Goal: Transaction & Acquisition: Purchase product/service

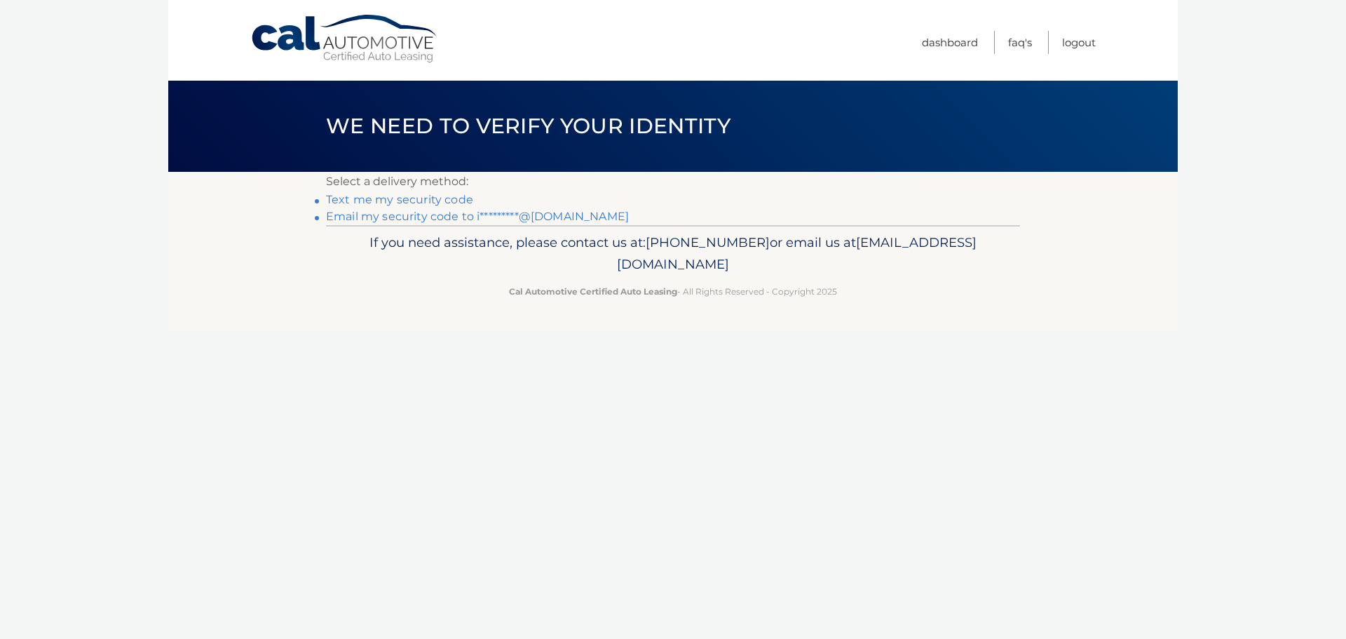
click at [370, 217] on link "Email my security code to i*********@hotmail.com" at bounding box center [477, 216] width 303 height 13
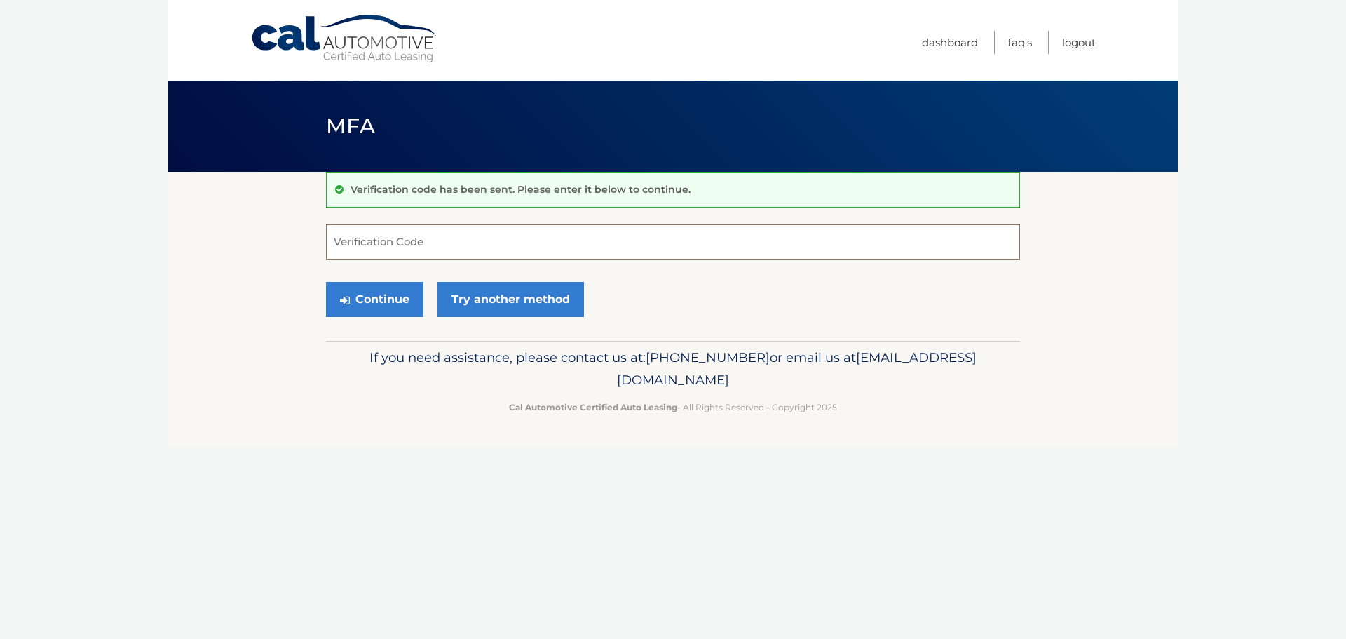
click at [425, 251] on input "Verification Code" at bounding box center [673, 241] width 694 height 35
click at [393, 233] on input "Verification Code" at bounding box center [673, 241] width 694 height 35
click at [438, 266] on form "Verification Code Continue Try another method" at bounding box center [673, 274] width 694 height 100
click at [435, 245] on input "Verification Code" at bounding box center [673, 241] width 694 height 35
paste input "708275"
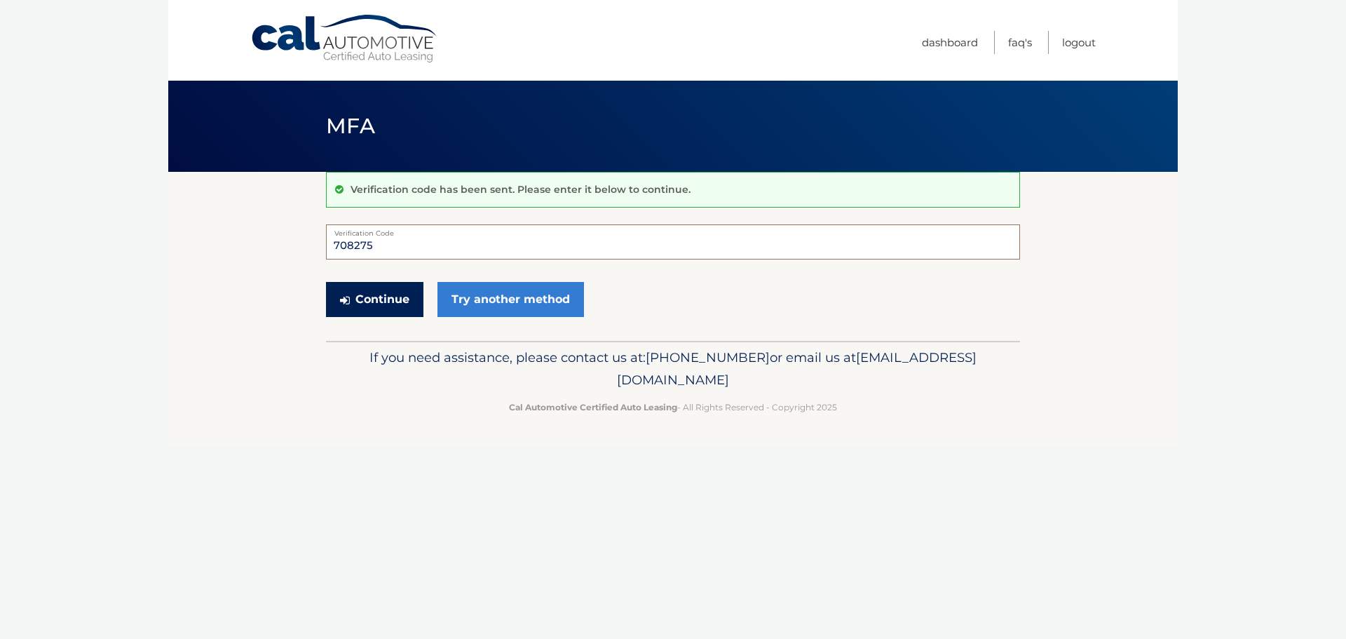
type input "708275"
click at [374, 311] on button "Continue" at bounding box center [374, 299] width 97 height 35
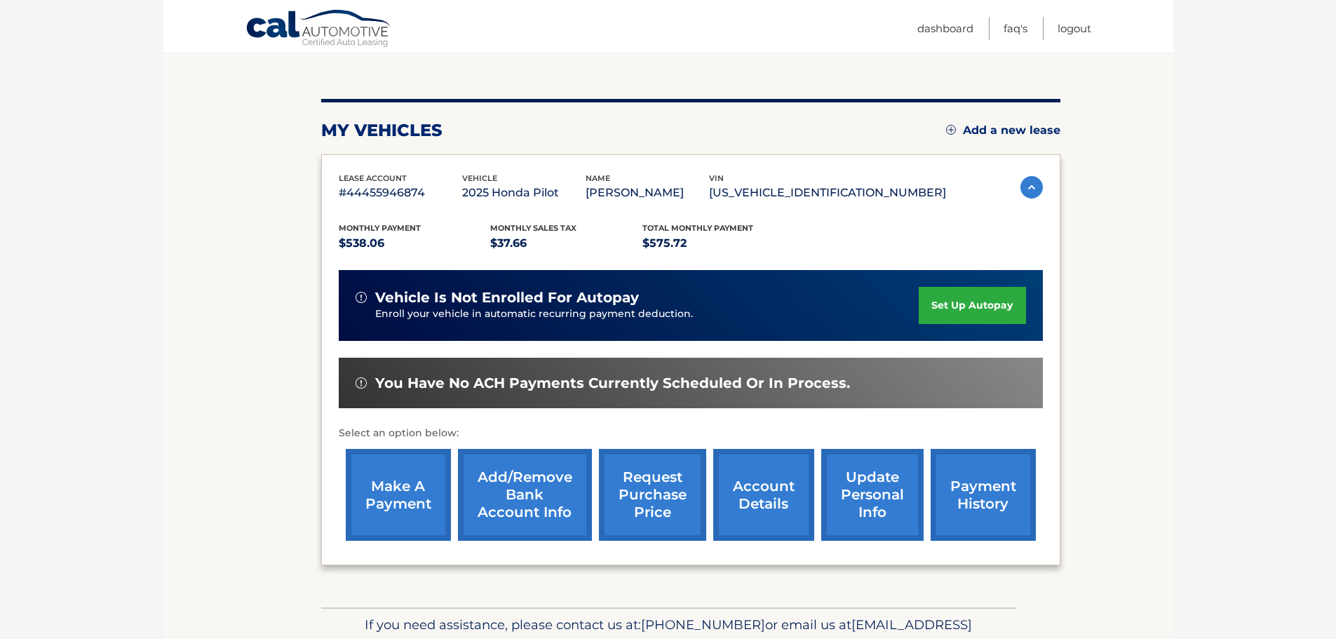
scroll to position [187, 0]
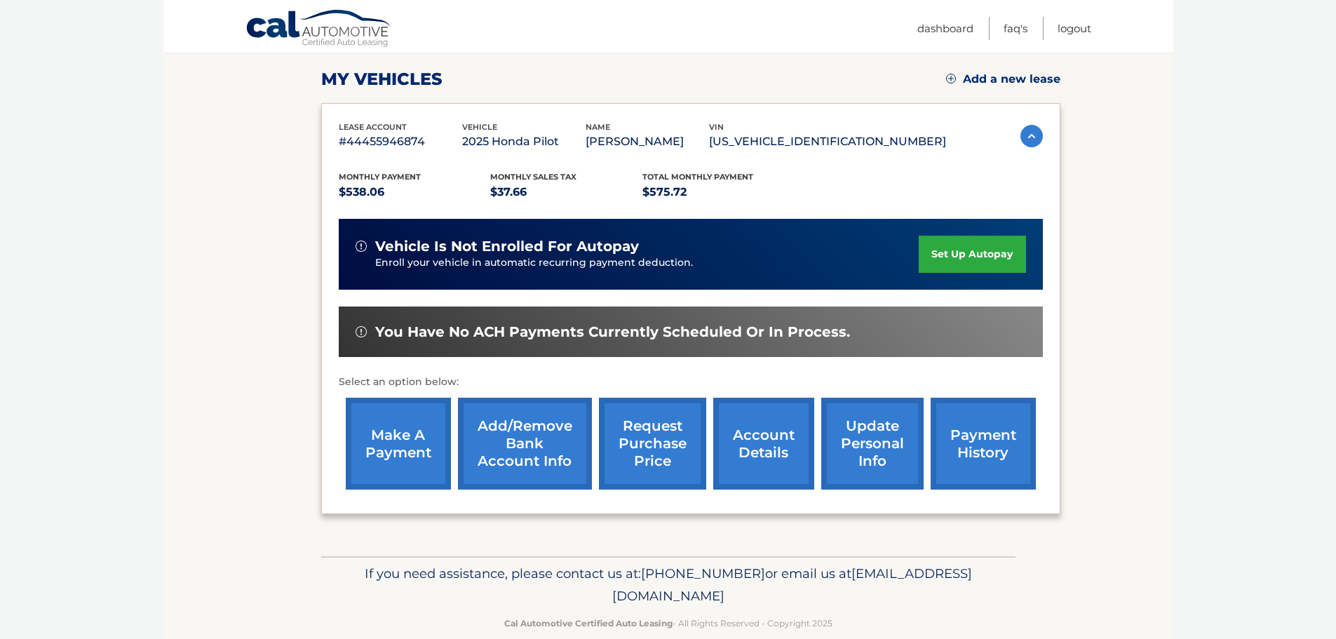
click at [372, 463] on link "make a payment" at bounding box center [398, 444] width 105 height 92
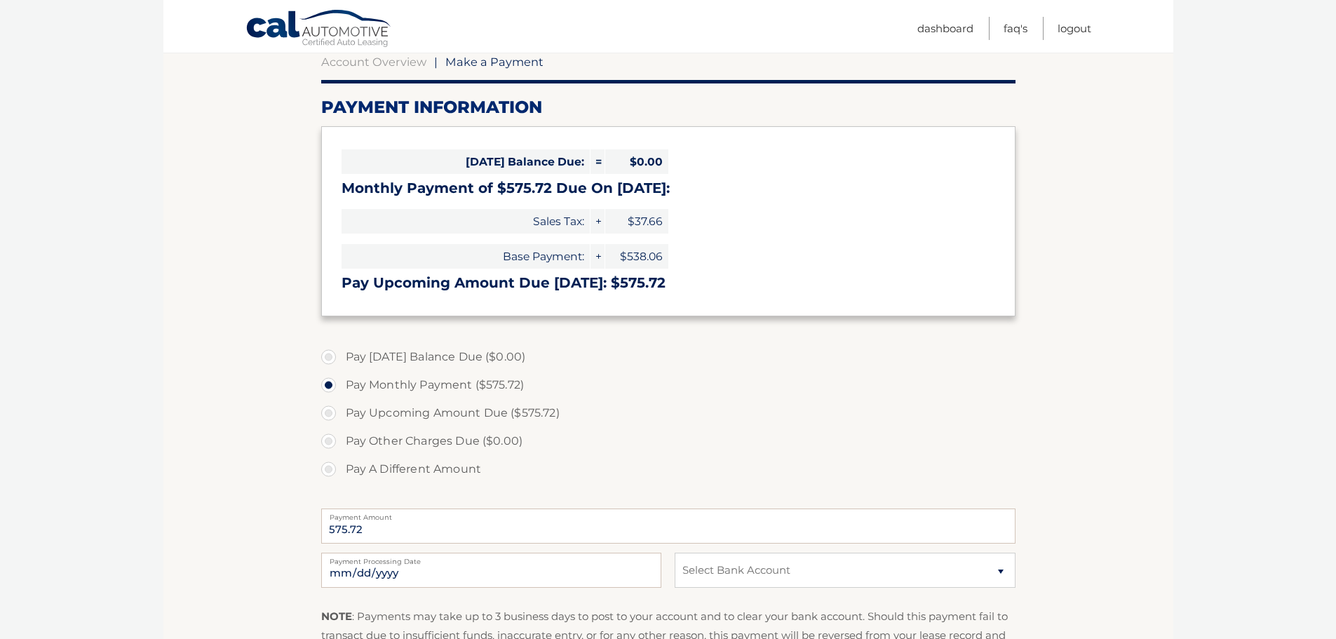
scroll to position [187, 0]
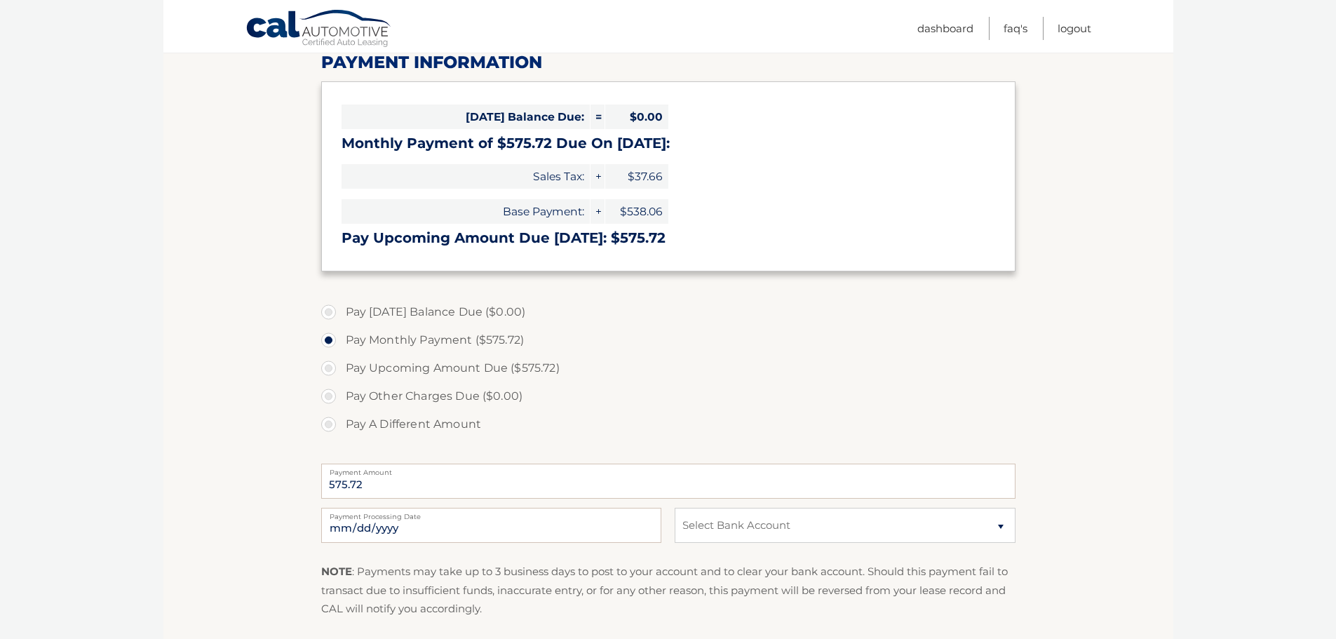
click at [327, 419] on label "Pay A Different Amount" at bounding box center [668, 424] width 694 height 28
click at [327, 419] on input "Pay A Different Amount" at bounding box center [334, 421] width 14 height 22
radio input "true"
type input "100"
click at [261, 447] on section "Account Overview | Make a Payment Payment Information Today's Balance Due: = $0…" at bounding box center [668, 347] width 1010 height 724
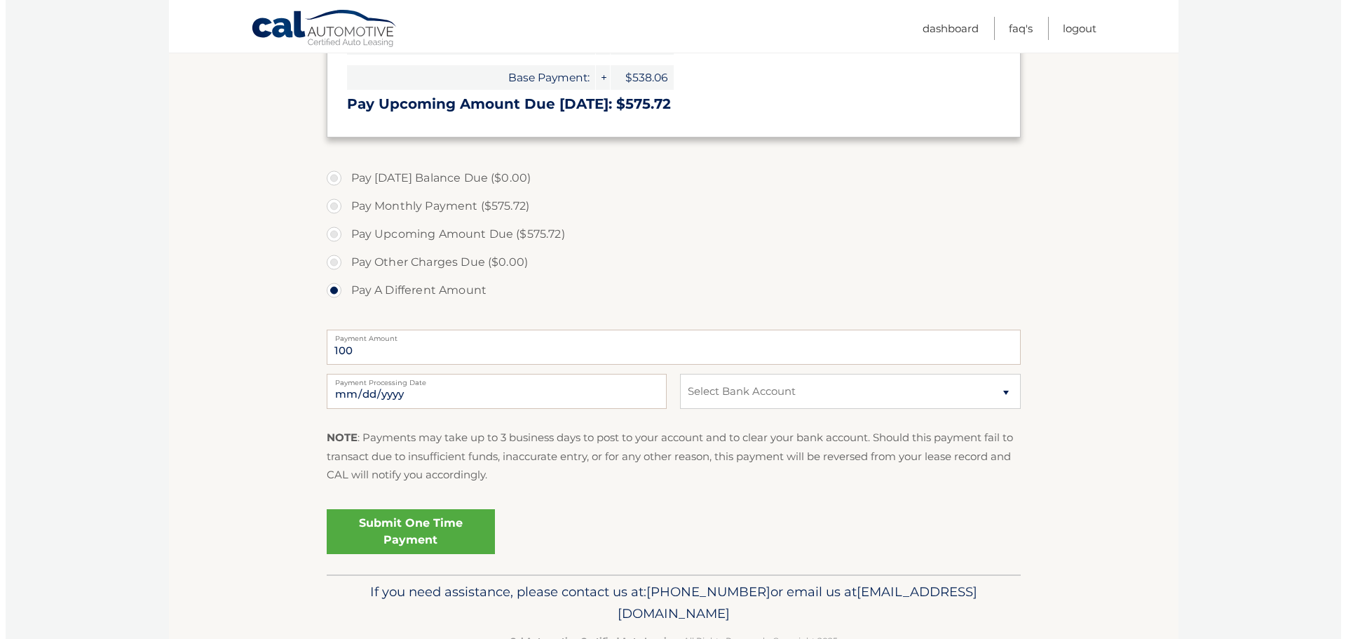
scroll to position [363, 0]
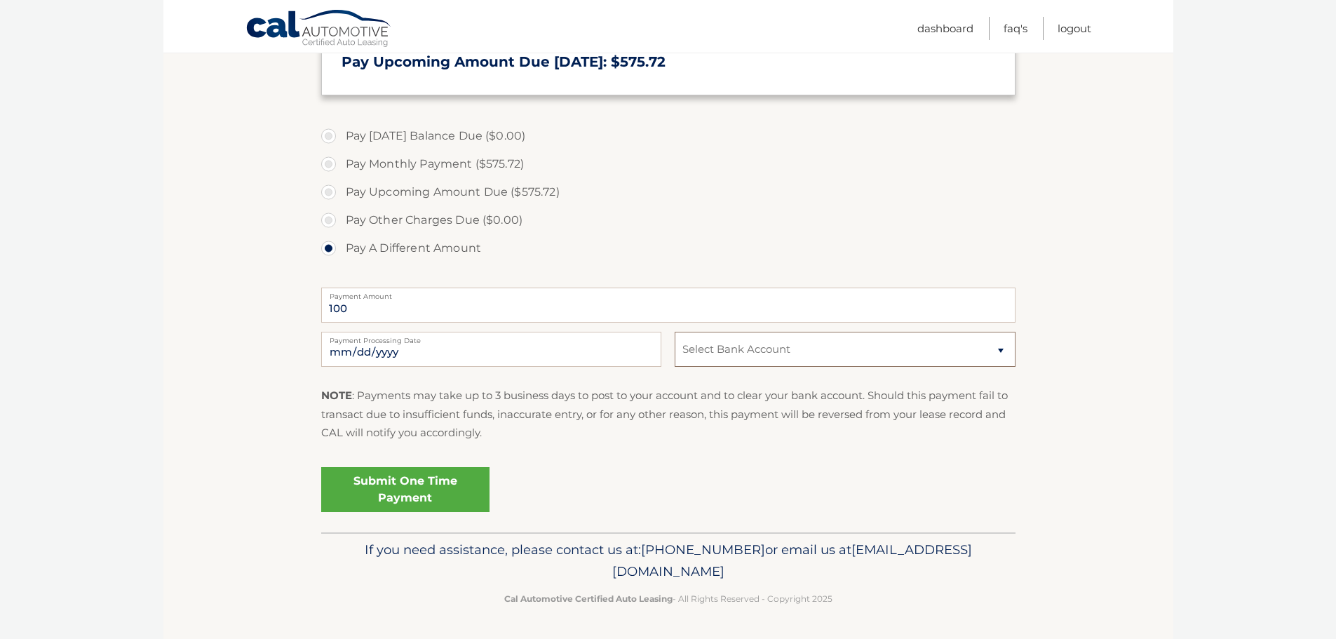
click at [732, 358] on select "Select Bank Account Checking JPMORGAN CHASE BANK, NA *****7650 Checking JPMORGA…" at bounding box center [844, 349] width 340 height 35
select select "NTQ1MzFmNjItZDU5Zi00NmIxLWI4MTUtMmI0Njk5MWVhNjVj"
click at [674, 332] on select "Select Bank Account Checking JPMORGAN CHASE BANK, NA *****7650 Checking JPMORGA…" at bounding box center [844, 349] width 340 height 35
click at [182, 393] on section "Account Overview | Make a Payment Payment Information Today's Balance Due: = $0…" at bounding box center [668, 171] width 1010 height 724
click at [451, 489] on link "Submit One Time Payment" at bounding box center [405, 489] width 168 height 45
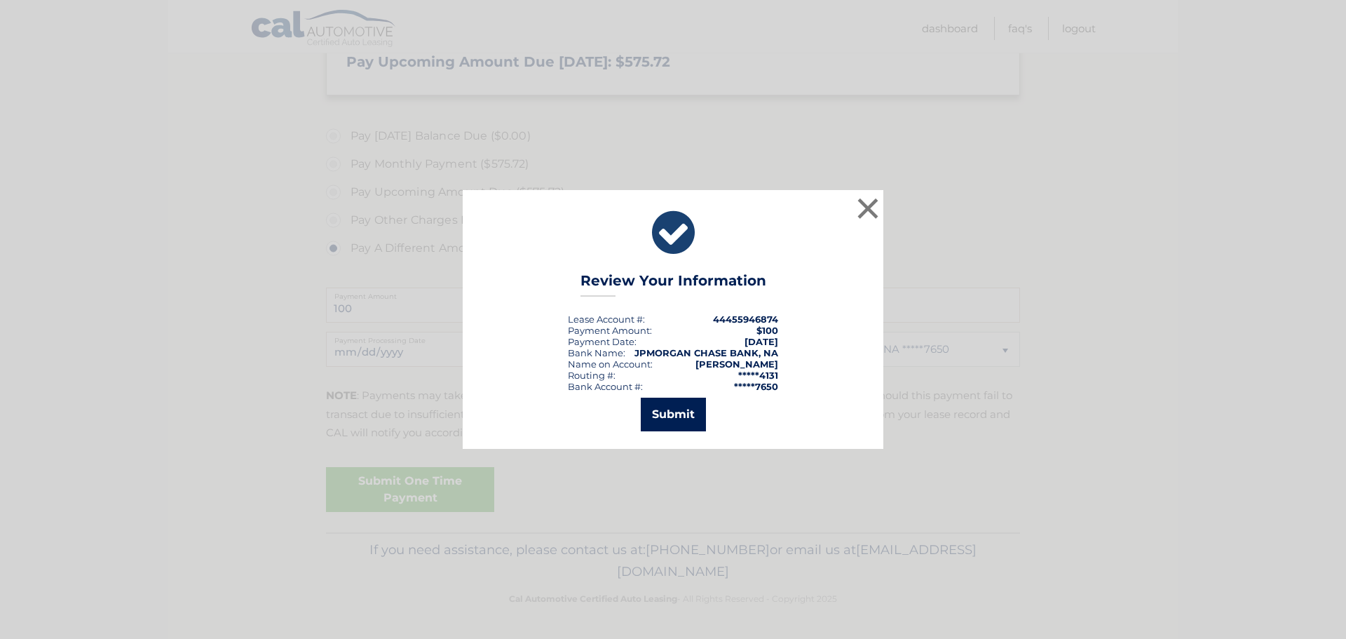
click at [683, 414] on button "Submit" at bounding box center [673, 415] width 65 height 34
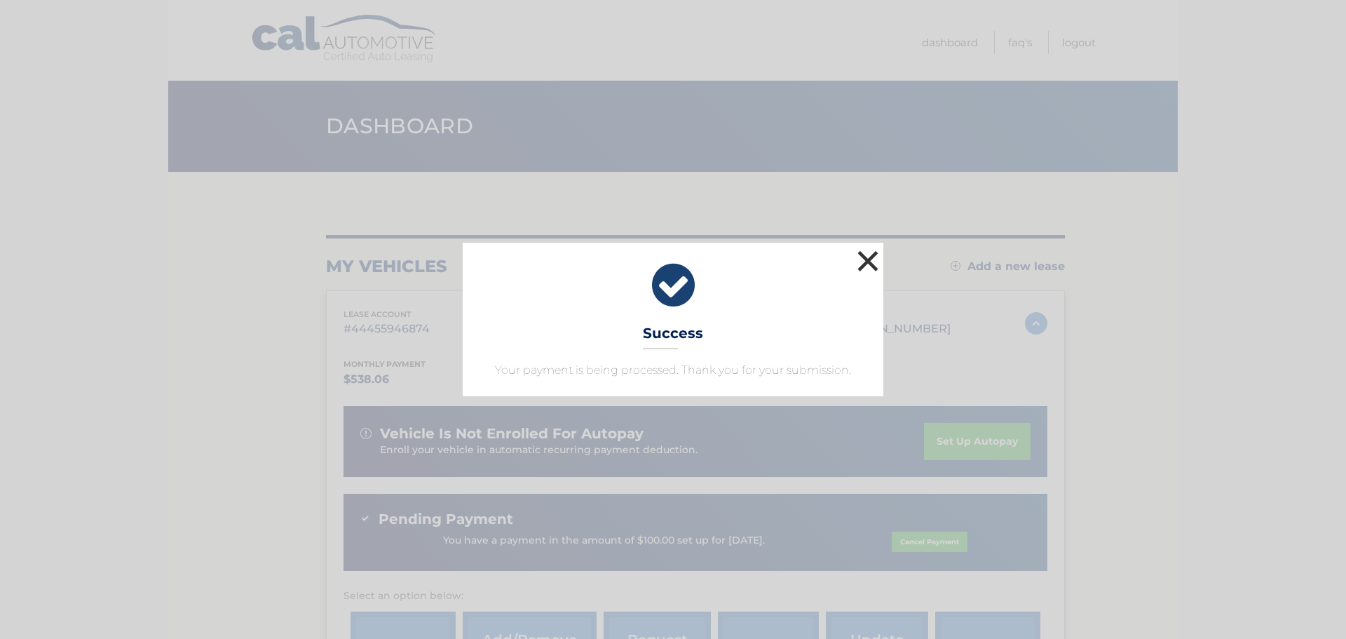
click at [857, 259] on button "×" at bounding box center [868, 261] width 28 height 28
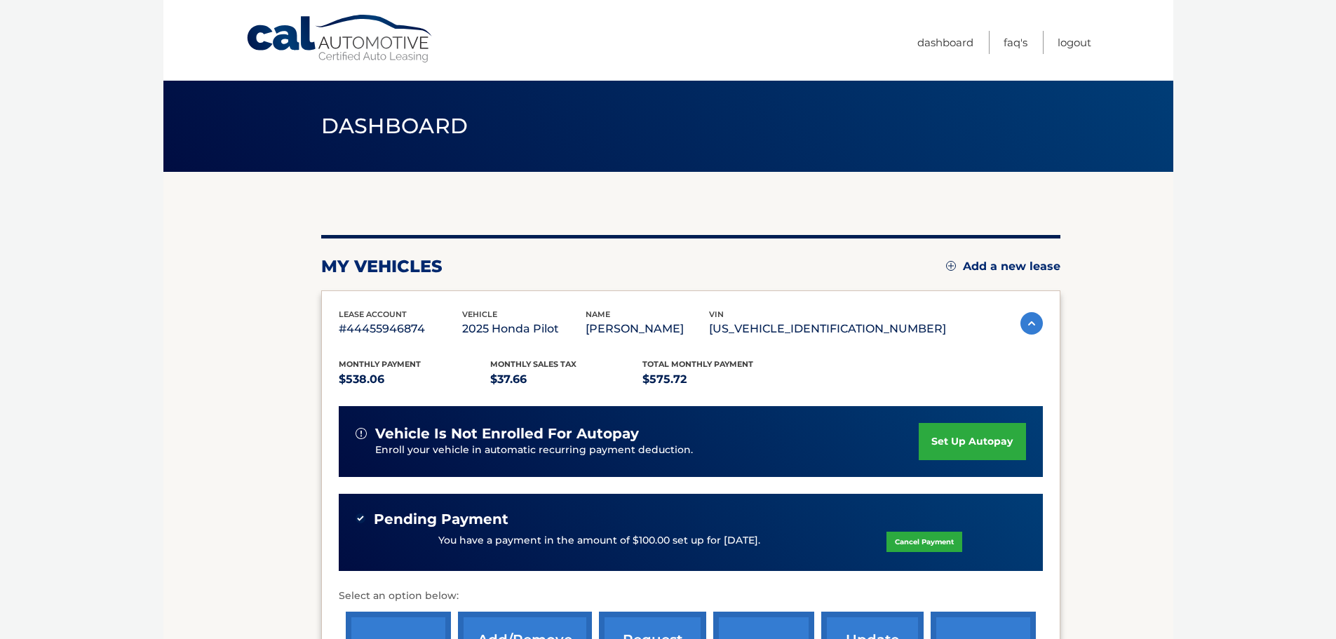
click at [181, 336] on section "my vehicles Add a new lease lease account #44455946874 vehicle 2025 Honda Pilot…" at bounding box center [668, 471] width 1010 height 598
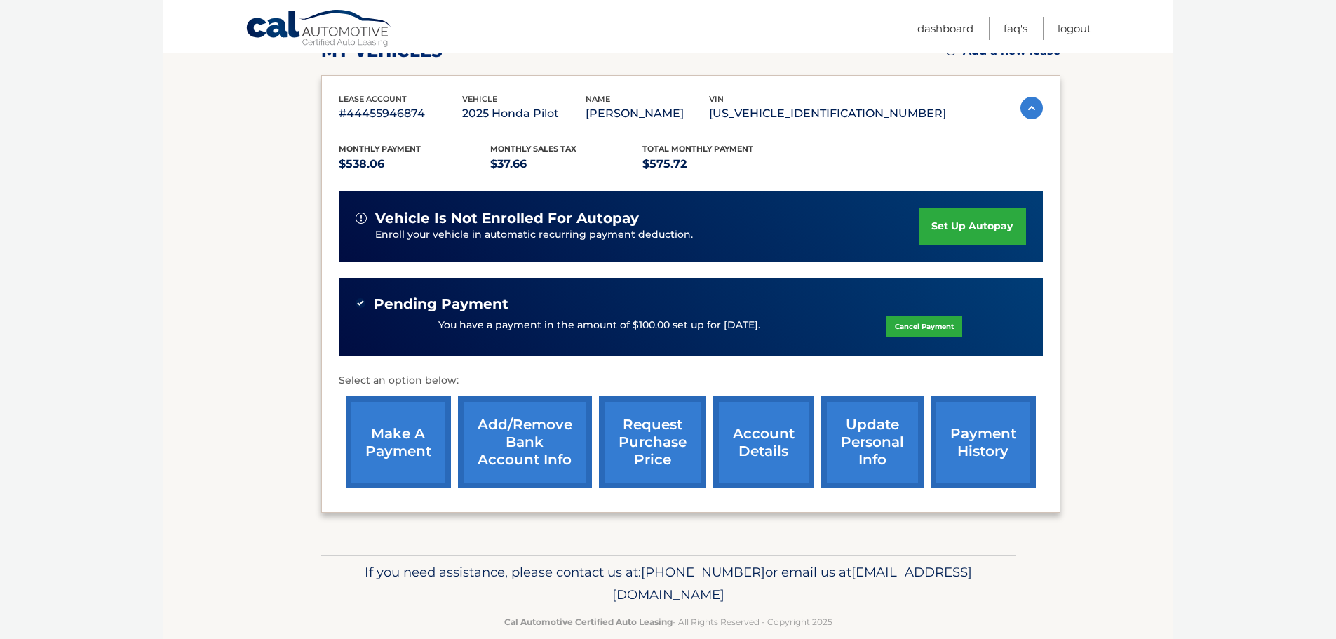
scroll to position [257, 0]
